Goal: Find specific page/section: Find specific page/section

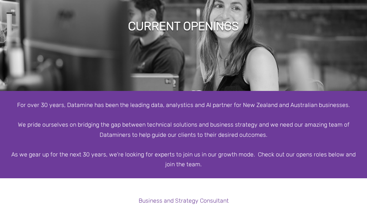
scroll to position [753, 0]
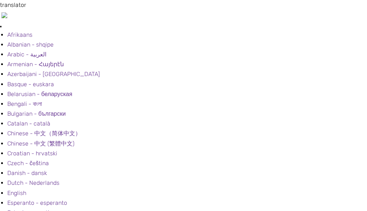
scroll to position [0, 0]
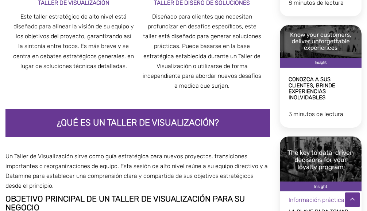
scroll to position [1223, 0]
